Goal: Information Seeking & Learning: Learn about a topic

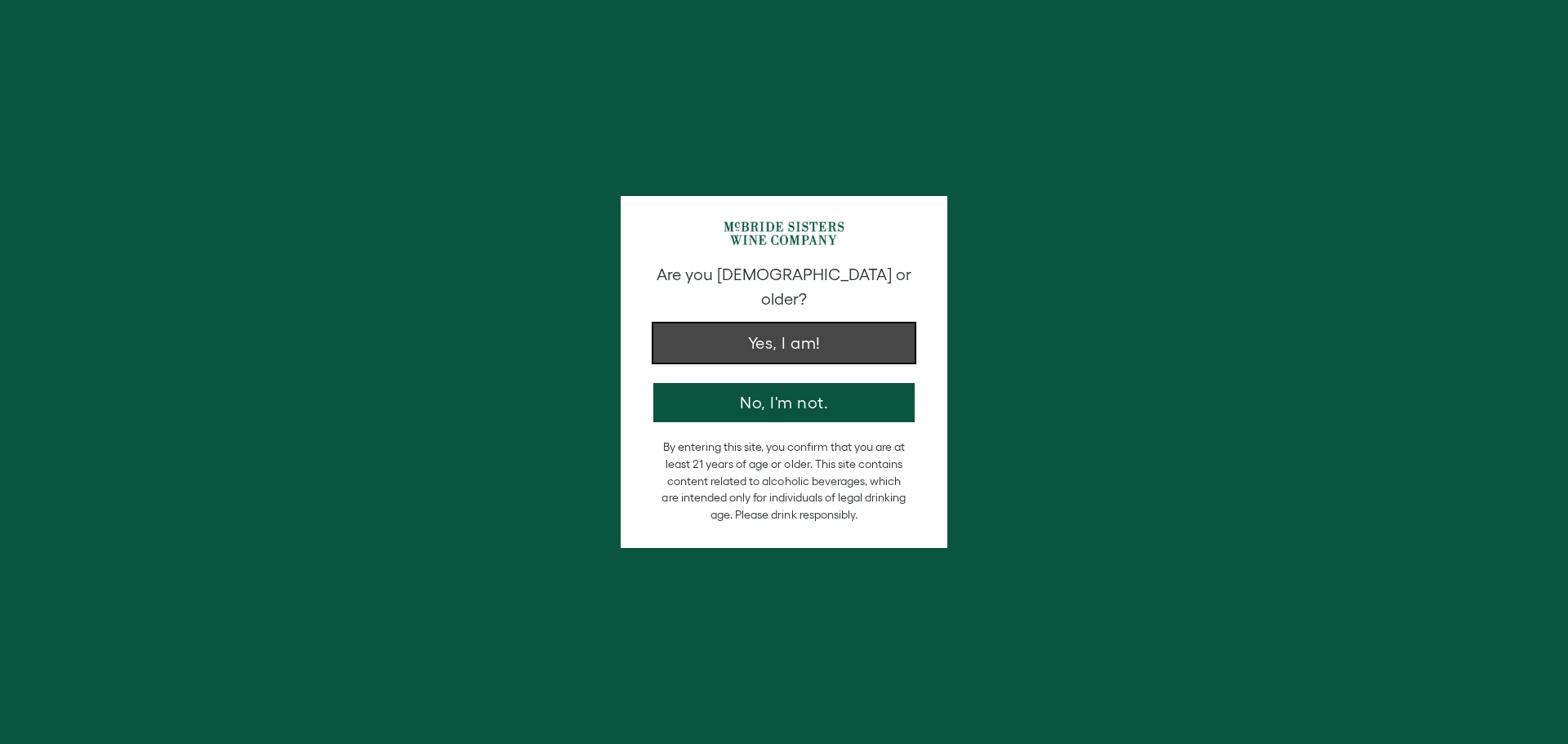
click at [783, 323] on button "Yes, I am!" at bounding box center [784, 343] width 261 height 39
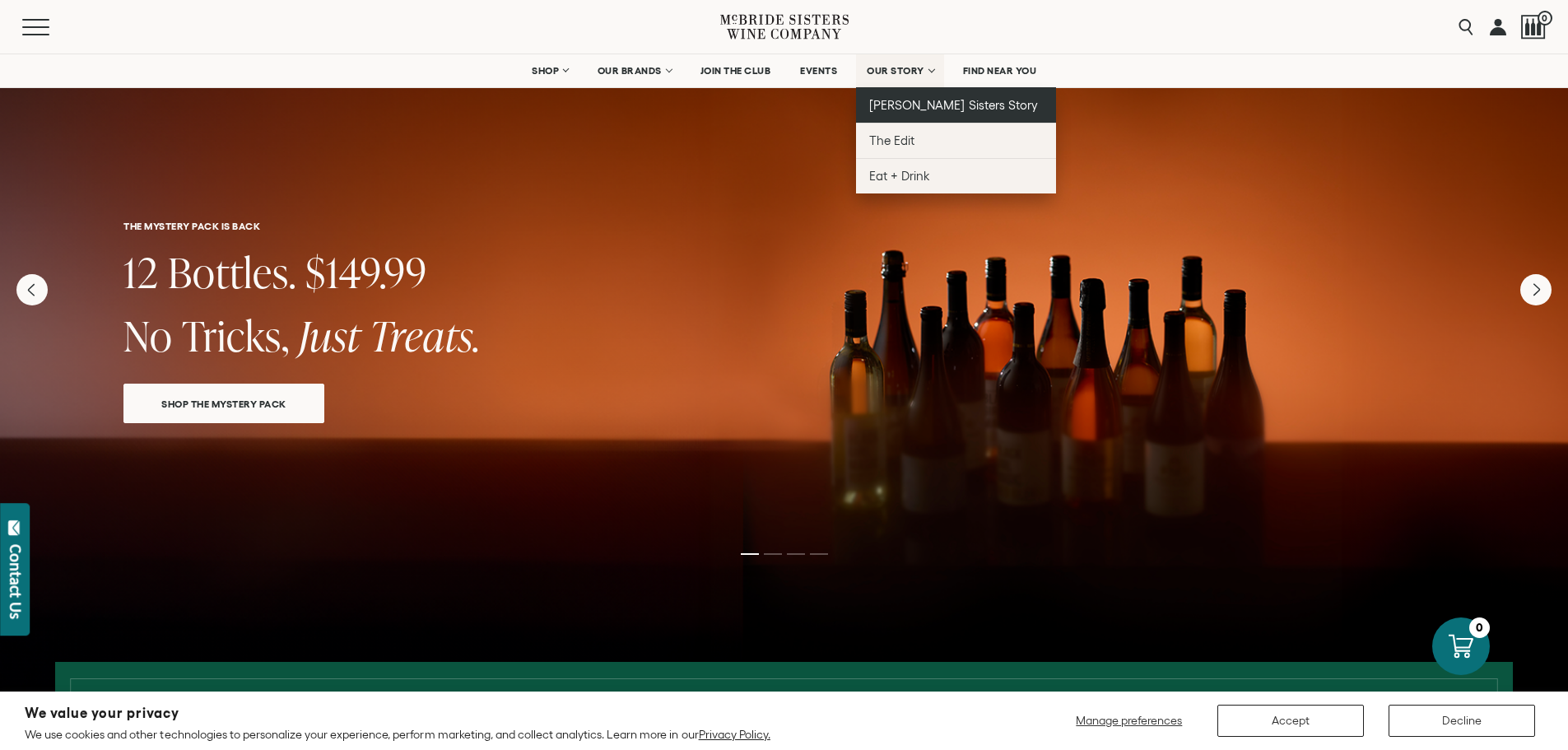
click at [914, 102] on span "[PERSON_NAME] Sisters Story" at bounding box center [954, 104] width 169 height 14
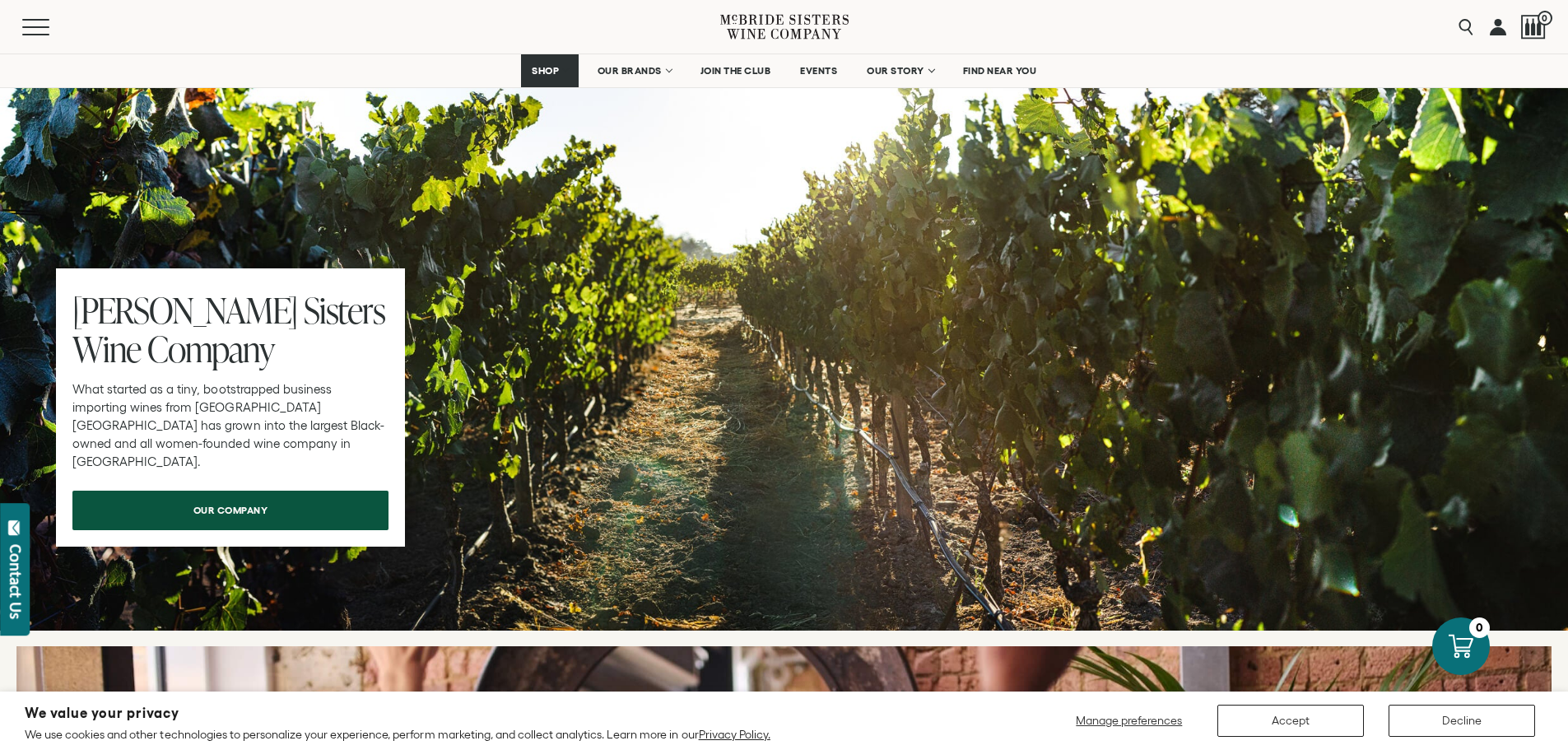
scroll to position [5112, 0]
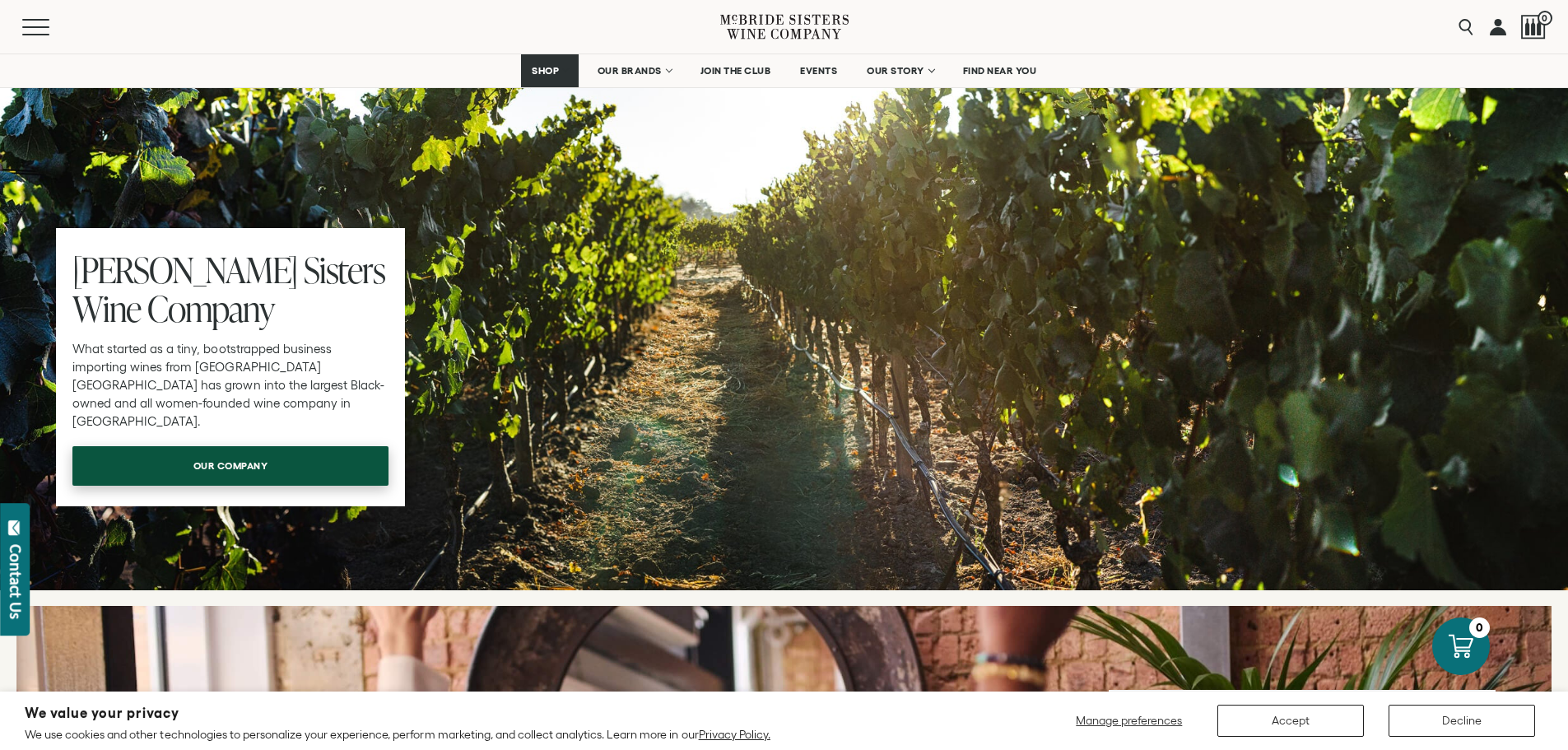
click at [229, 449] on span "our company" at bounding box center [231, 465] width 133 height 32
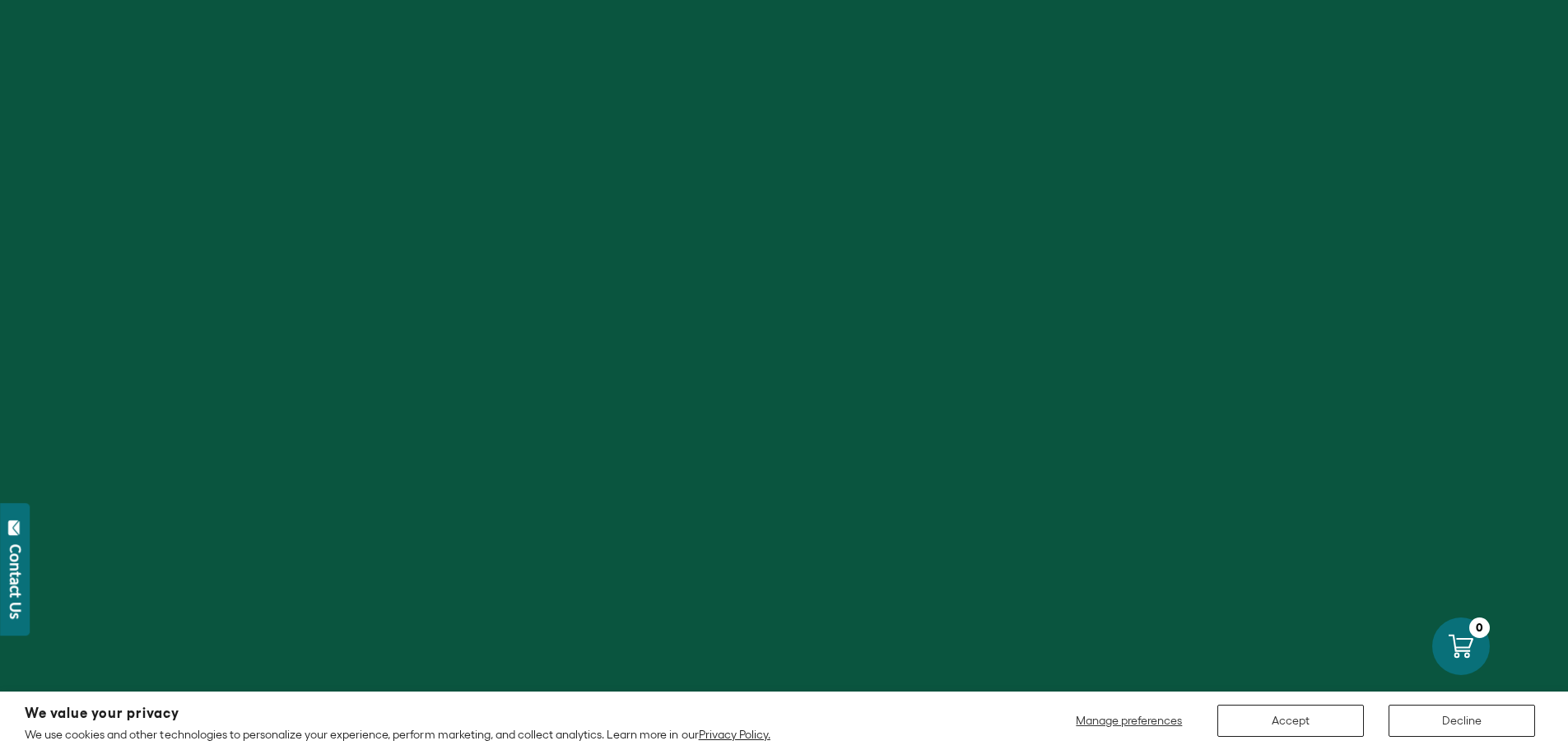
scroll to position [5112, 0]
